Goal: Task Accomplishment & Management: Manage account settings

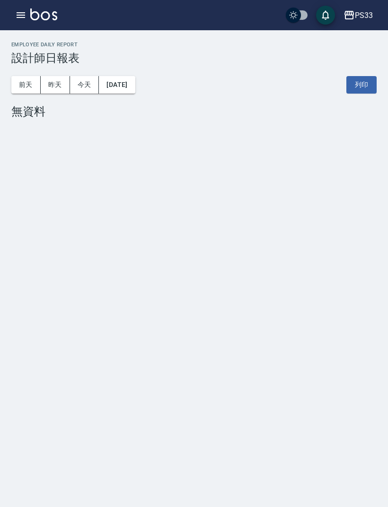
click at [15, 15] on icon "button" at bounding box center [20, 14] width 11 height 11
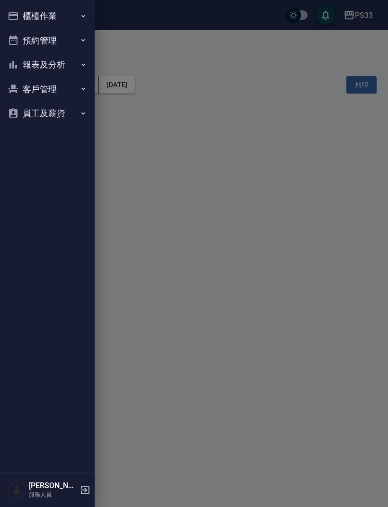
click at [51, 20] on button "櫃檯作業" at bounding box center [47, 16] width 87 height 25
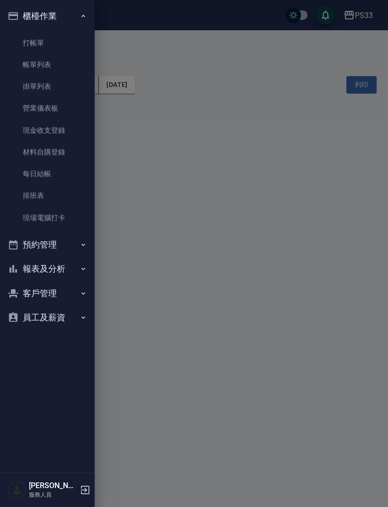
click at [64, 219] on link "現場電腦打卡" at bounding box center [47, 218] width 87 height 22
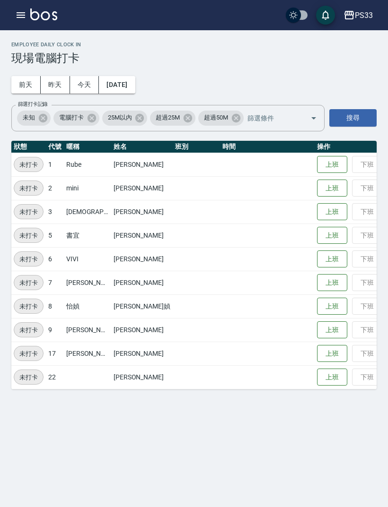
click at [53, 86] on button "昨天" at bounding box center [55, 84] width 29 height 17
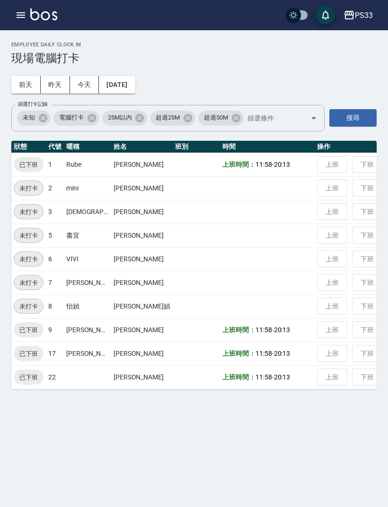
click at [83, 82] on button "今天" at bounding box center [84, 84] width 29 height 17
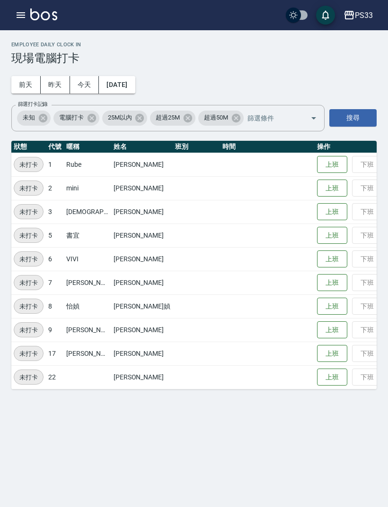
click at [114, 83] on button "[DATE]" at bounding box center [117, 84] width 36 height 17
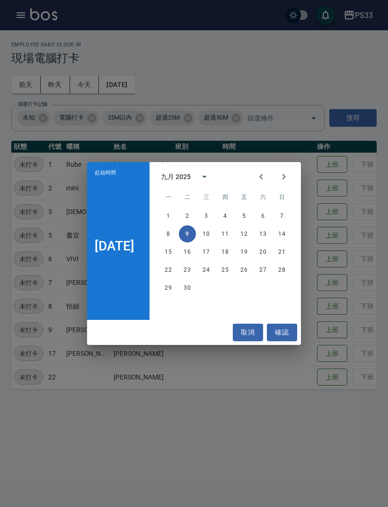
click at [62, 87] on div "起始時間 [DATE] 九月 2025 一 二 三 四 五 六 日 1 2 3 4 5 6 7 8 9 10 11 12 13 14 15 16 17 18 …" at bounding box center [194, 253] width 388 height 507
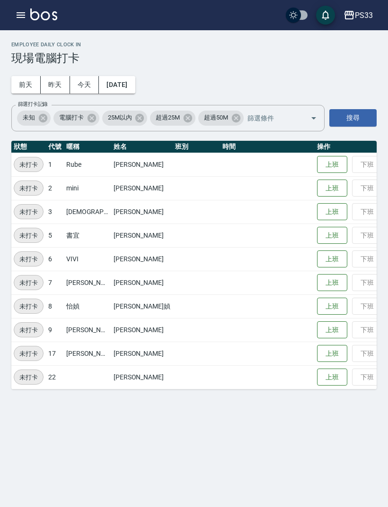
click at [25, 20] on icon "button" at bounding box center [20, 14] width 11 height 11
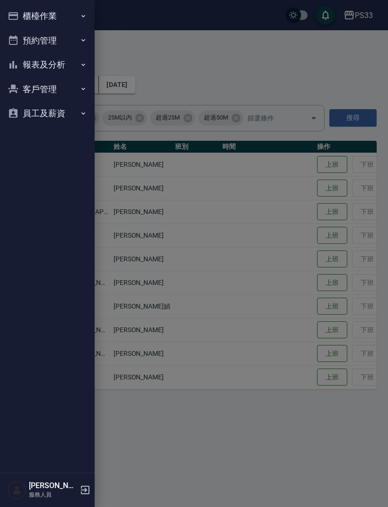
click at [66, 17] on button "櫃檯作業" at bounding box center [47, 16] width 87 height 25
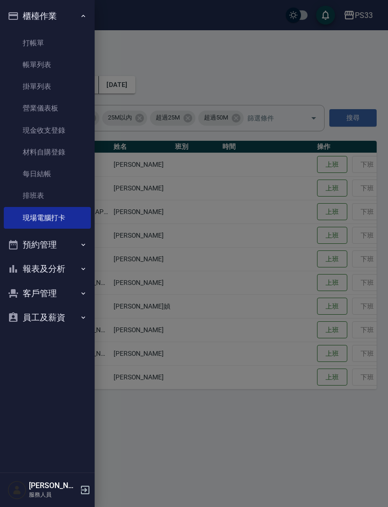
click at [112, 45] on div at bounding box center [194, 253] width 388 height 507
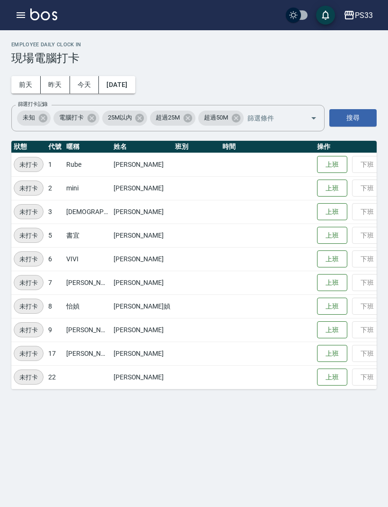
click at [59, 80] on button "昨天" at bounding box center [55, 84] width 29 height 17
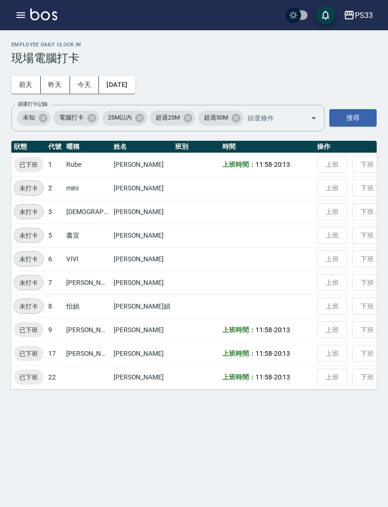
click at [24, 86] on button "前天" at bounding box center [25, 84] width 29 height 17
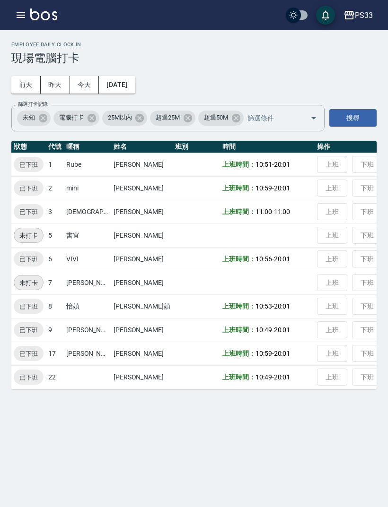
click at [124, 82] on button "[DATE]" at bounding box center [117, 84] width 36 height 17
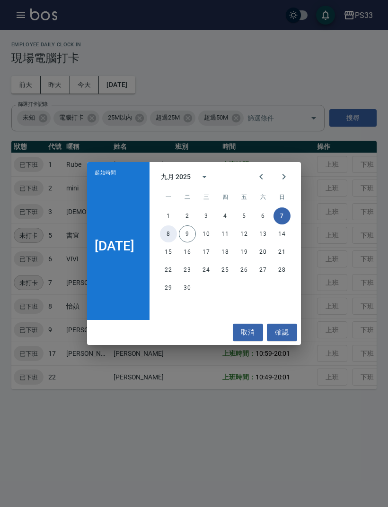
click at [162, 236] on button "8" at bounding box center [168, 233] width 17 height 17
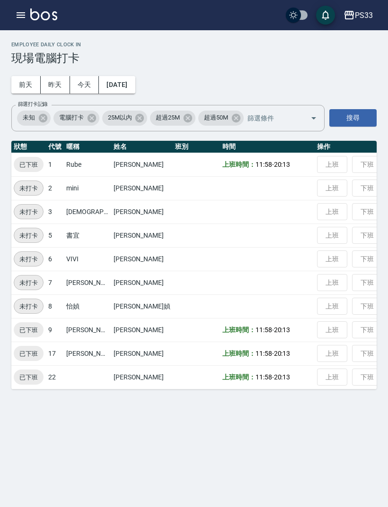
click at [116, 78] on button "[DATE]" at bounding box center [117, 84] width 36 height 17
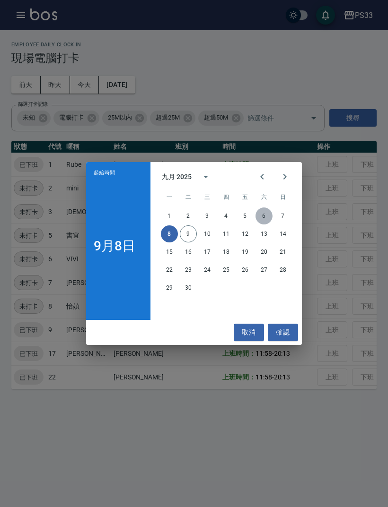
click at [265, 213] on button "6" at bounding box center [263, 215] width 17 height 17
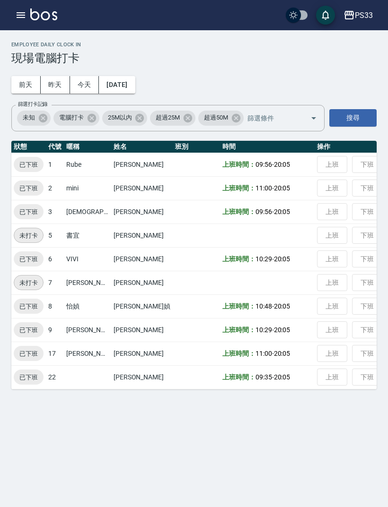
click at [126, 78] on button "[DATE]" at bounding box center [117, 84] width 36 height 17
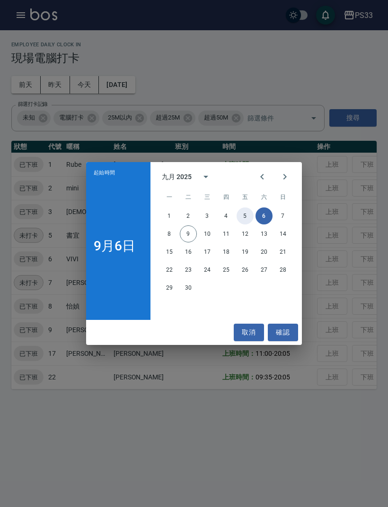
click at [245, 212] on button "5" at bounding box center [244, 215] width 17 height 17
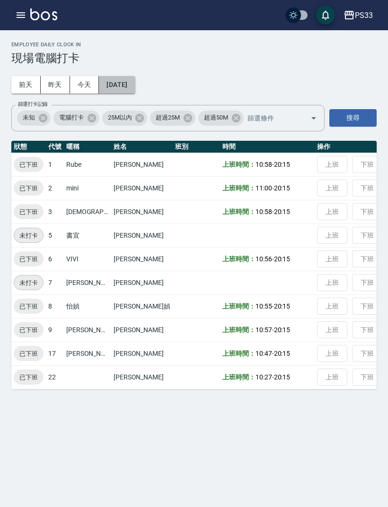
click at [135, 81] on button "[DATE]" at bounding box center [117, 84] width 36 height 17
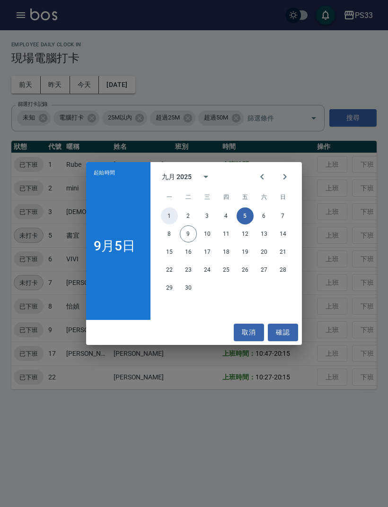
click at [167, 217] on button "1" at bounding box center [169, 215] width 17 height 17
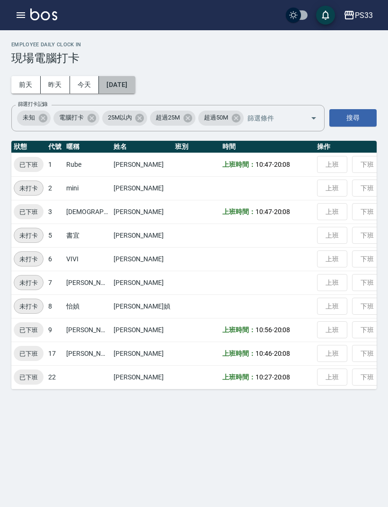
click at [125, 81] on button "[DATE]" at bounding box center [117, 84] width 36 height 17
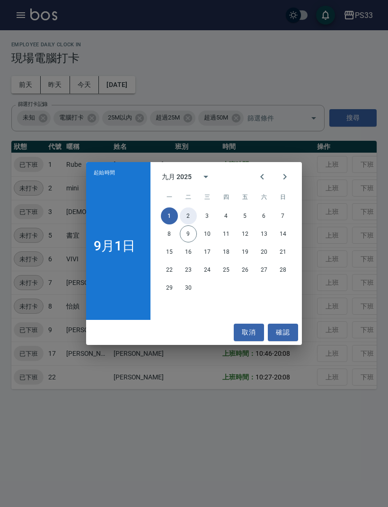
click at [192, 215] on button "2" at bounding box center [188, 215] width 17 height 17
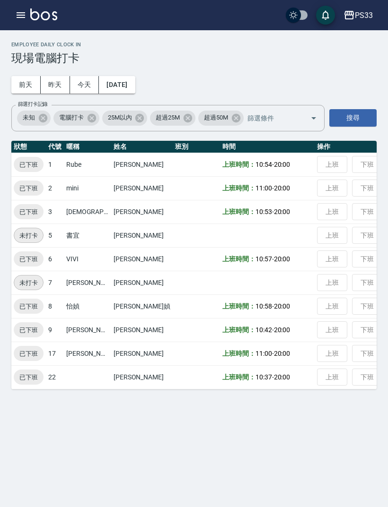
click at [132, 85] on button "[DATE]" at bounding box center [117, 84] width 36 height 17
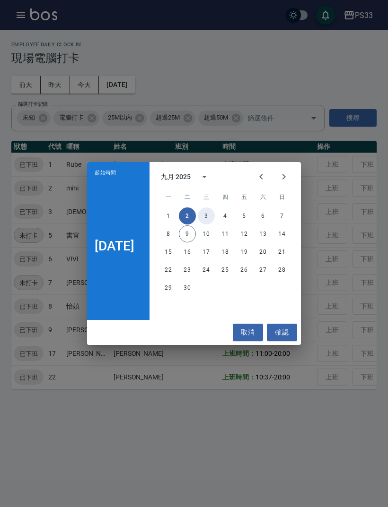
click at [208, 220] on button "3" at bounding box center [206, 215] width 17 height 17
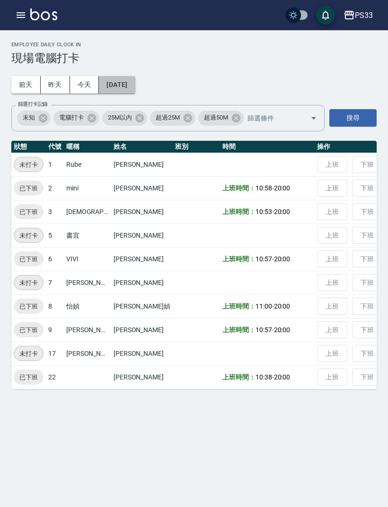
click at [130, 82] on button "[DATE]" at bounding box center [117, 84] width 36 height 17
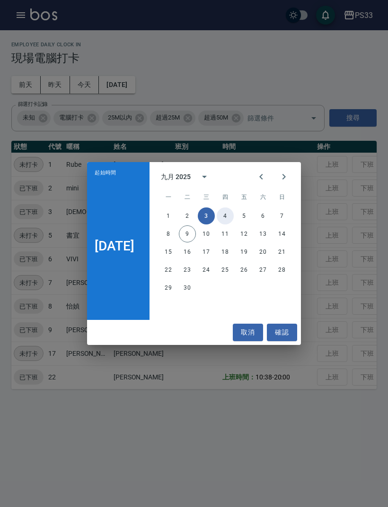
click at [231, 217] on button "4" at bounding box center [224, 215] width 17 height 17
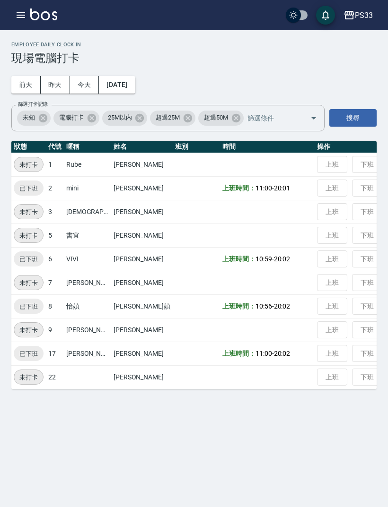
click at [135, 85] on button "[DATE]" at bounding box center [117, 84] width 36 height 17
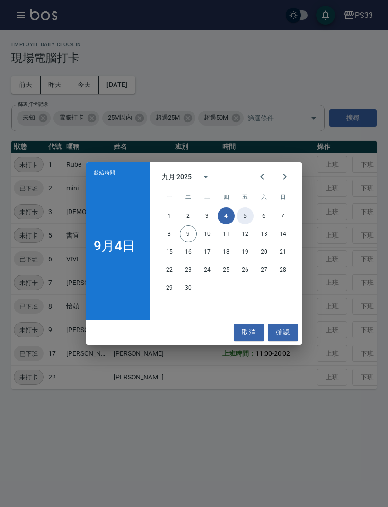
click at [249, 216] on button "5" at bounding box center [244, 215] width 17 height 17
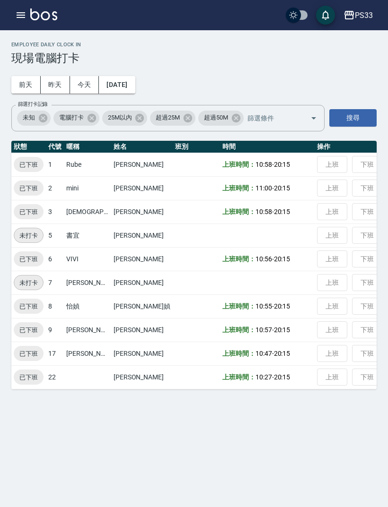
click at [16, 17] on icon "button" at bounding box center [20, 14] width 11 height 11
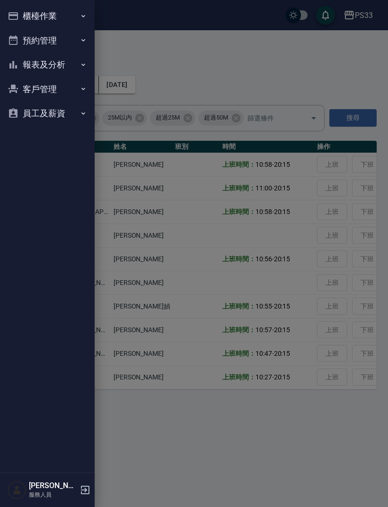
click at [36, 14] on button "櫃檯作業" at bounding box center [47, 16] width 87 height 25
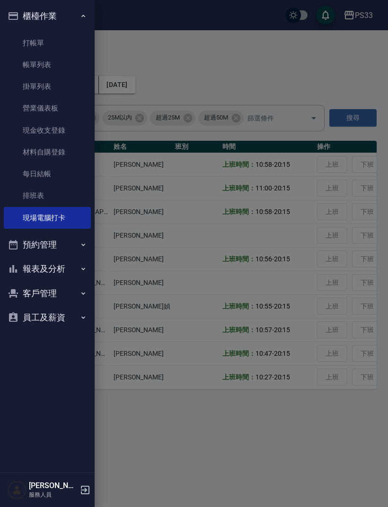
click at [45, 56] on link "帳單列表" at bounding box center [47, 65] width 87 height 22
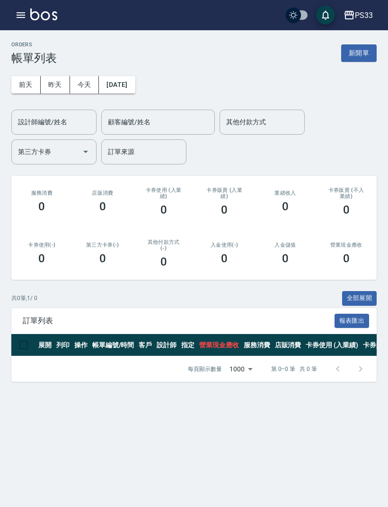
click at [56, 122] on div "設計師編號/姓名 設計師編號/姓名" at bounding box center [53, 122] width 85 height 25
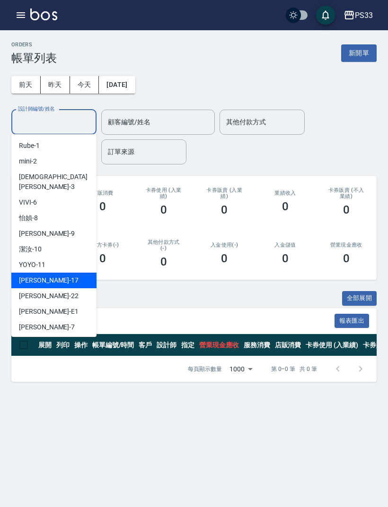
click at [40, 276] on span "[PERSON_NAME] -17" at bounding box center [49, 281] width 60 height 10
type input "[PERSON_NAME]-17"
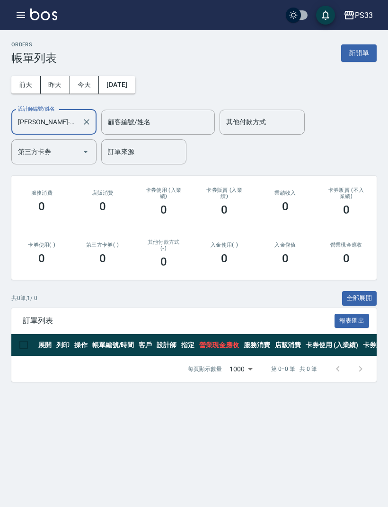
click at [58, 81] on button "昨天" at bounding box center [55, 84] width 29 height 17
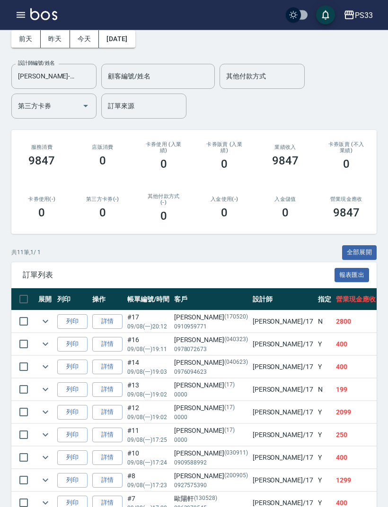
scroll to position [46, 0]
click at [20, 33] on button "前天" at bounding box center [25, 38] width 29 height 17
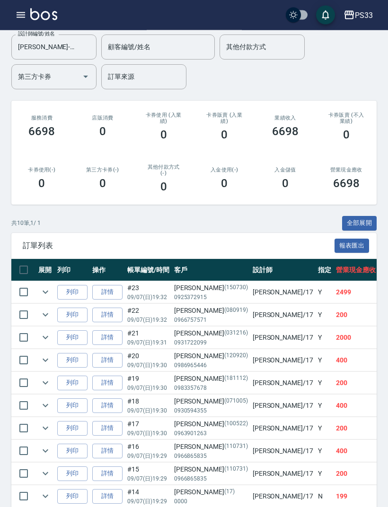
scroll to position [75, 0]
click at [110, 289] on link "詳情" at bounding box center [107, 292] width 30 height 15
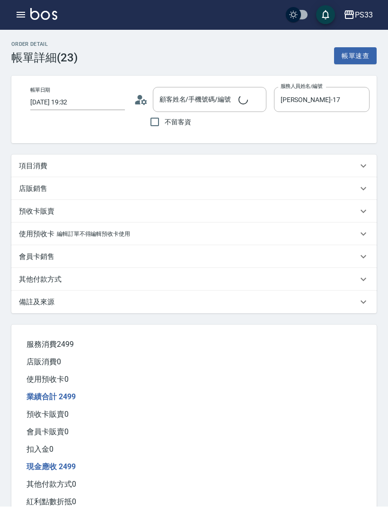
type input "[DATE] 19:32"
type input "[PERSON_NAME]-17"
type input "[PERSON_NAME]/0925372915/150730"
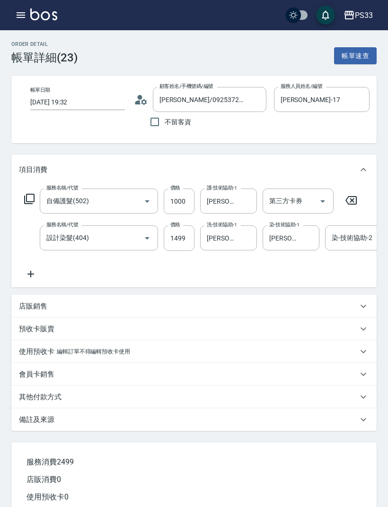
type input "自備護髮(502)"
type input "設計染髮(404)"
click at [143, 96] on icon at bounding box center [141, 100] width 14 height 14
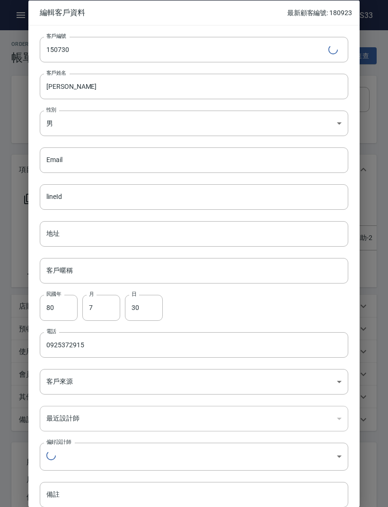
type input "870dfeda-d7b5-473f-9fc6-a8729b1be67e"
click at [62, 88] on input "[PERSON_NAME]" at bounding box center [194, 86] width 308 height 26
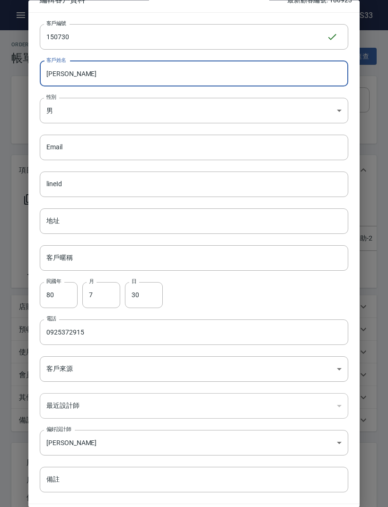
scroll to position [11, 0]
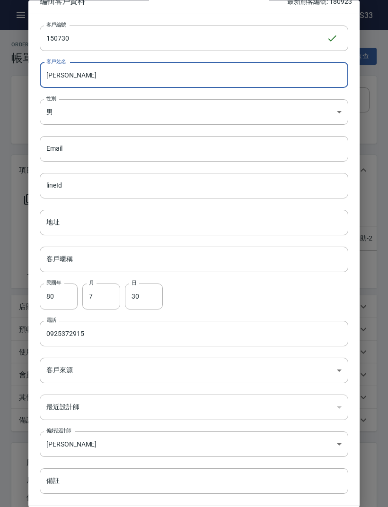
type input "[PERSON_NAME]"
click at [302, 302] on div "民國年 80 民國年 月 7 月 日 30 日" at bounding box center [187, 291] width 319 height 37
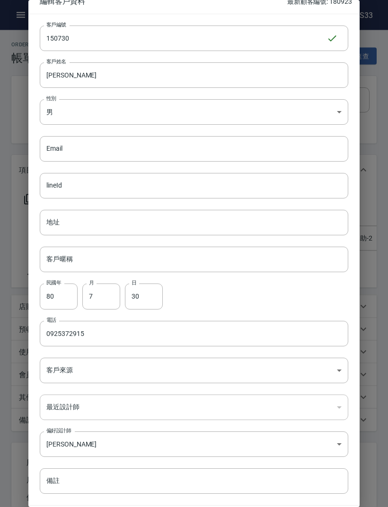
click at [276, 447] on body "PS33 登出 櫃檯作業 打帳單 帳單列表 掛單列表 營業儀表板 現金收支登錄 材料自購登錄 每日結帳 排班表 現場電腦打卡 預約管理 預約管理 單日預約紀錄…" at bounding box center [194, 351] width 388 height 702
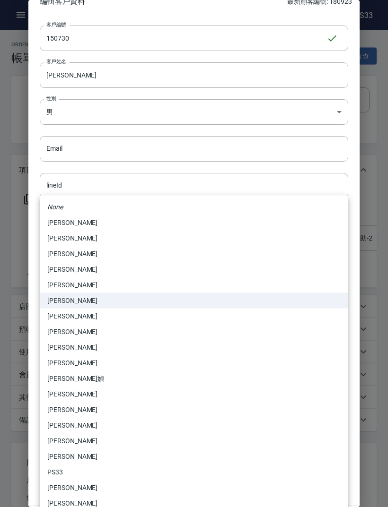
scroll to position [0, 0]
click at [199, 441] on li "[PERSON_NAME]" at bounding box center [194, 441] width 308 height 16
type input "89b11a54-283c-4e2f-b255-55f8ccec9483"
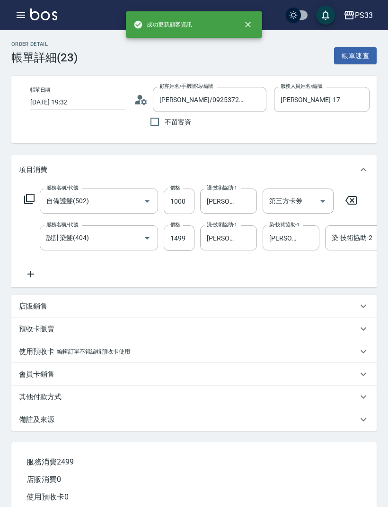
type input "[PERSON_NAME]/0925372915/150730"
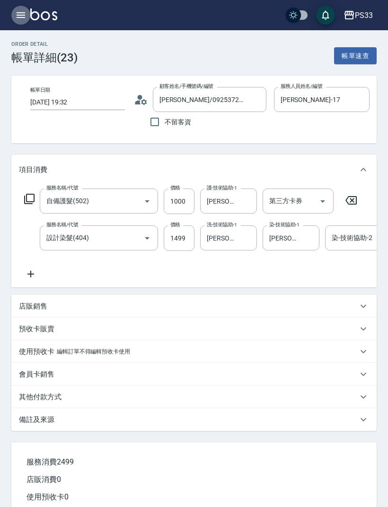
click at [18, 12] on icon "button" at bounding box center [20, 14] width 11 height 11
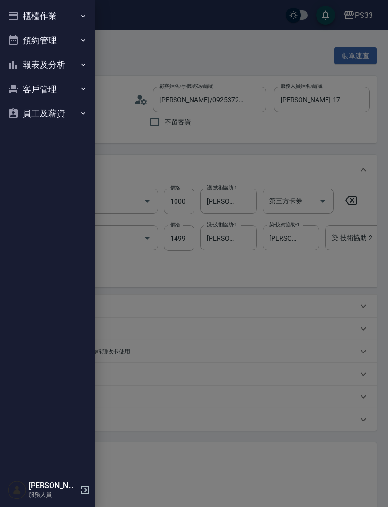
click at [32, 60] on button "報表及分析" at bounding box center [47, 64] width 87 height 25
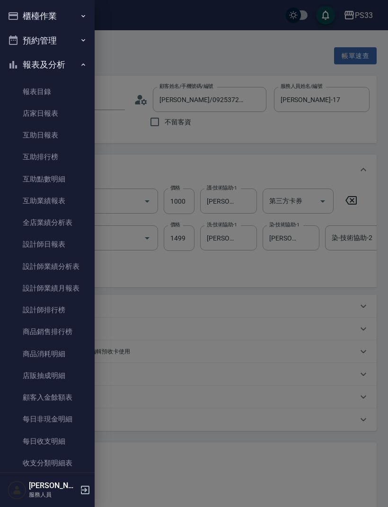
click at [34, 137] on link "互助日報表" at bounding box center [47, 135] width 87 height 22
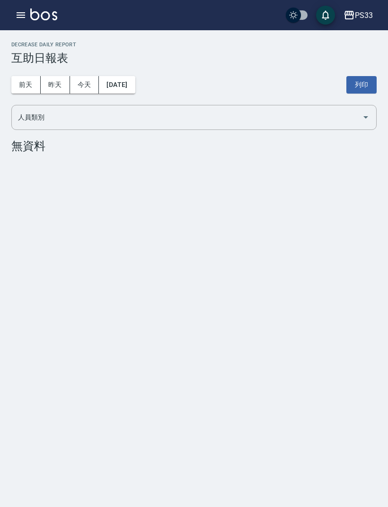
click at [48, 82] on button "昨天" at bounding box center [55, 84] width 29 height 17
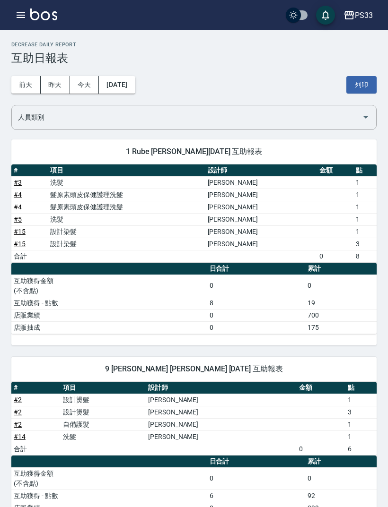
click at [17, 15] on icon "button" at bounding box center [21, 15] width 9 height 6
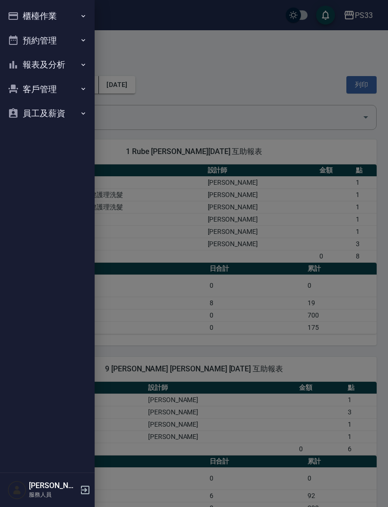
click at [19, 18] on button "櫃檯作業" at bounding box center [47, 16] width 87 height 25
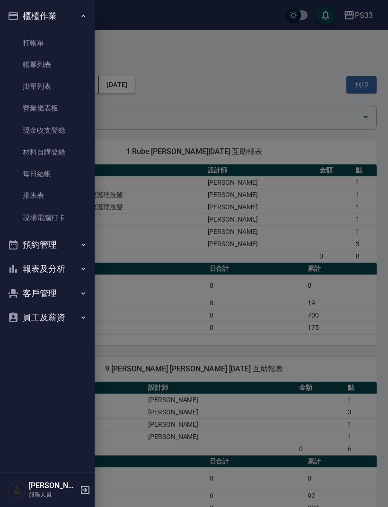
click at [38, 60] on link "帳單列表" at bounding box center [47, 65] width 87 height 22
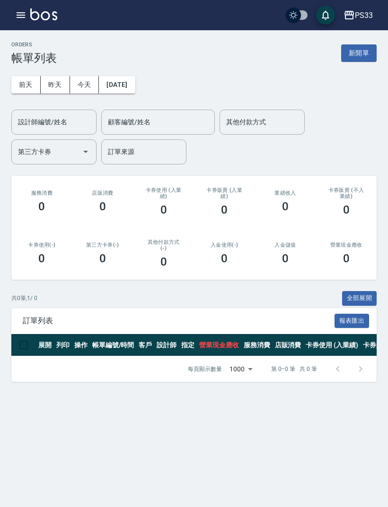
click at [55, 79] on button "昨天" at bounding box center [55, 84] width 29 height 17
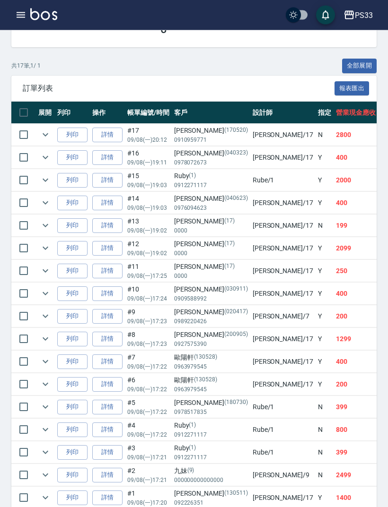
scroll to position [233, 0]
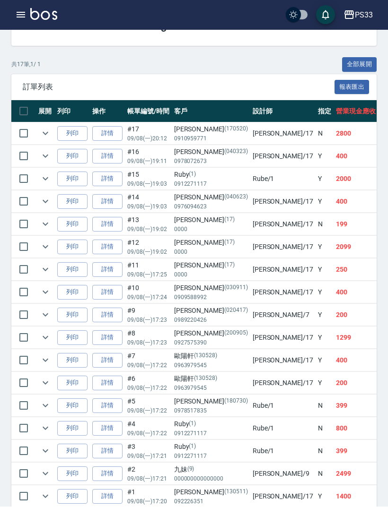
click at [49, 173] on icon "expand row" at bounding box center [45, 178] width 11 height 11
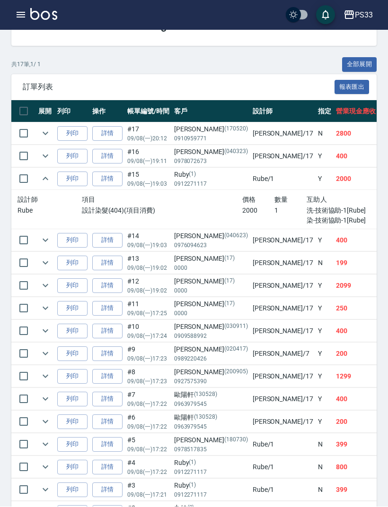
scroll to position [234, 0]
click at [45, 177] on icon "expand row" at bounding box center [46, 178] width 6 height 3
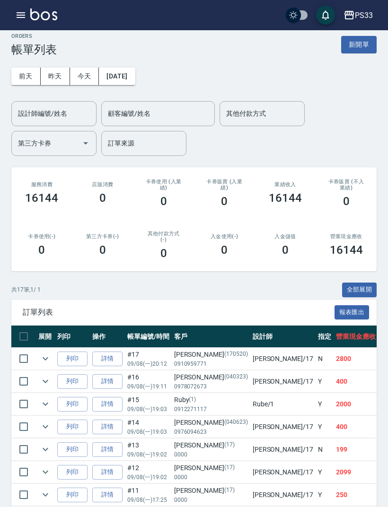
scroll to position [0, 0]
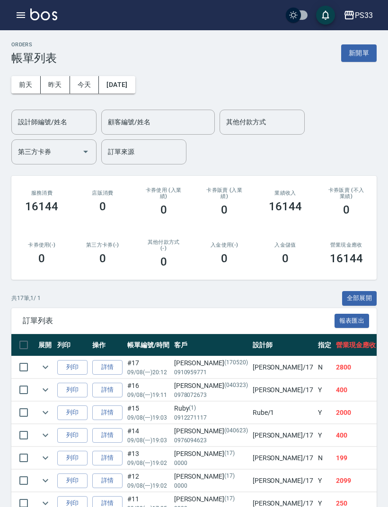
click at [15, 16] on button "button" at bounding box center [20, 15] width 19 height 19
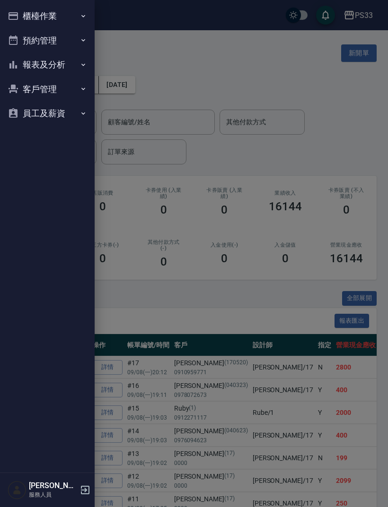
click at [19, 60] on button "報表及分析" at bounding box center [47, 64] width 87 height 25
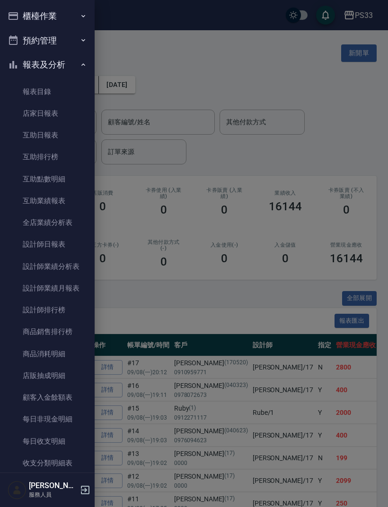
click at [29, 244] on link "設計師日報表" at bounding box center [47, 244] width 87 height 22
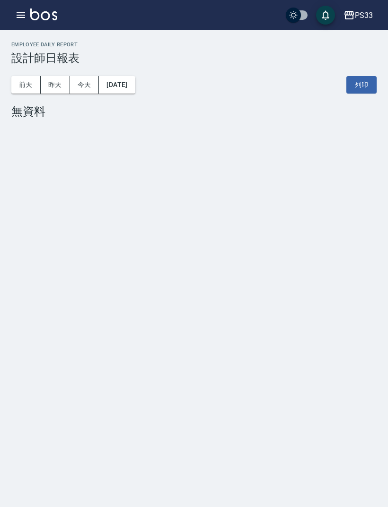
click at [48, 87] on button "昨天" at bounding box center [55, 84] width 29 height 17
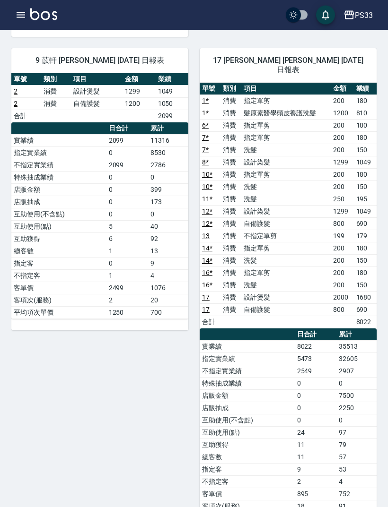
scroll to position [399, 0]
